Goal: Transaction & Acquisition: Book appointment/travel/reservation

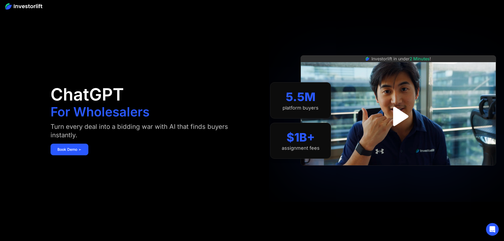
click at [412, 113] on img "open lightbox" at bounding box center [398, 116] width 35 height 35
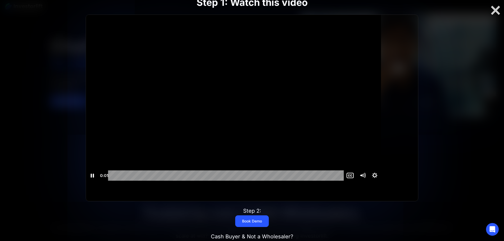
scroll to position [53, 0]
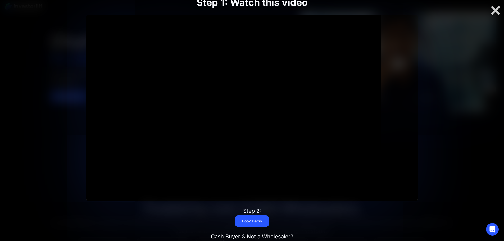
click at [273, 106] on div at bounding box center [233, 98] width 295 height 166
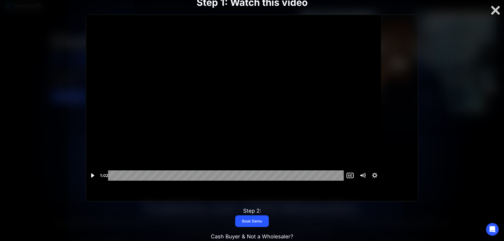
click at [200, 142] on div at bounding box center [233, 98] width 295 height 166
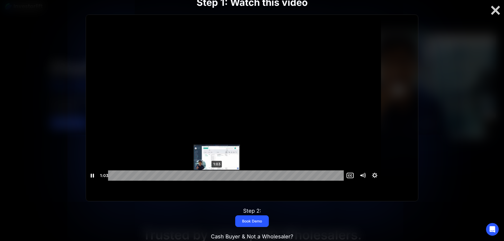
scroll to position [0, 0]
click at [236, 181] on div "1:03" at bounding box center [227, 175] width 228 height 10
click at [239, 134] on div at bounding box center [233, 98] width 295 height 166
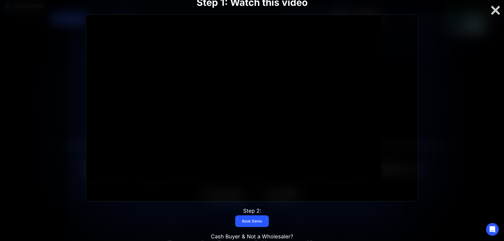
scroll to position [159, 0]
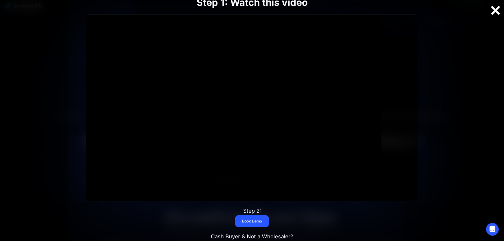
click at [500, 9] on div at bounding box center [495, 10] width 17 height 11
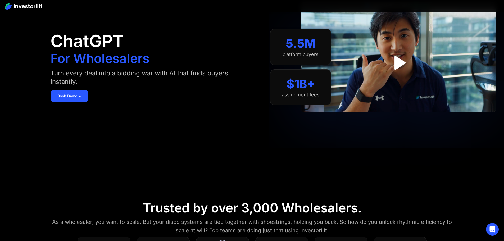
scroll to position [0, 0]
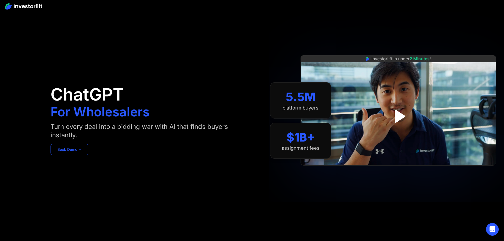
click at [88, 155] on link "Book Demo ➢" at bounding box center [70, 150] width 38 height 12
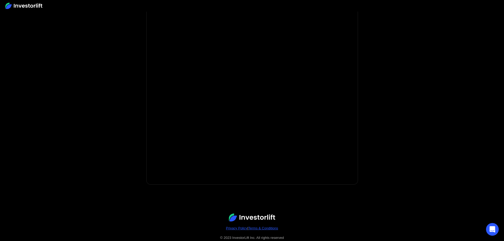
scroll to position [76, 0]
